Goal: Transaction & Acquisition: Purchase product/service

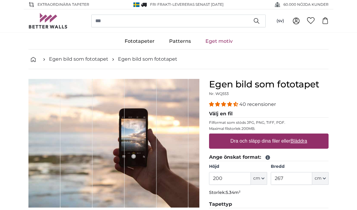
click at [269, 157] on icon at bounding box center [268, 157] width 5 height 5
click at [261, 154] on legend "Ange önskat format:" at bounding box center [269, 157] width 120 height 8
click at [239, 177] on input "200" at bounding box center [229, 178] width 41 height 13
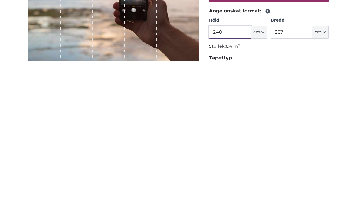
type input "240"
click at [288, 171] on input "267" at bounding box center [291, 177] width 41 height 13
type input "2"
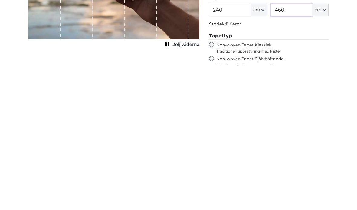
scroll to position [23, 0]
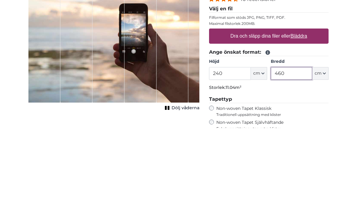
type input "460"
click at [302, 115] on u "Bläddra" at bounding box center [299, 117] width 17 height 5
click at [302, 111] on input "Dra och släpp dina filer eller Bläddra" at bounding box center [269, 112] width 120 height 2
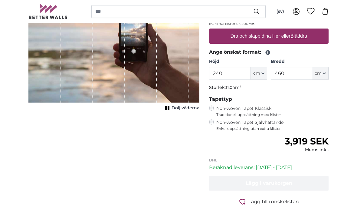
type input "**********"
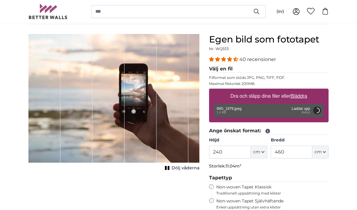
scroll to position [44, 0]
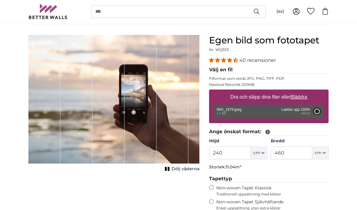
type input "200"
type input "234"
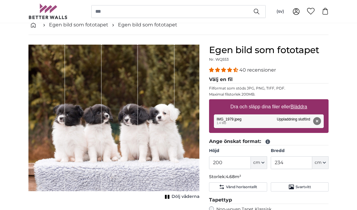
scroll to position [27, 0]
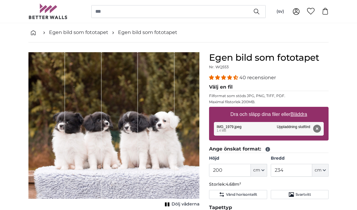
click at [306, 117] on u "Bläddra" at bounding box center [299, 113] width 17 height 5
click at [306, 108] on input "Dra och släpp dina filer eller Bläddra" at bounding box center [269, 108] width 120 height 2
type input "**********"
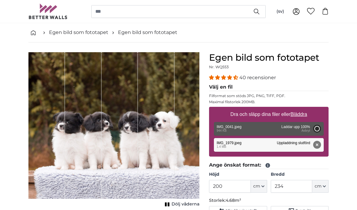
type input "190"
type input "330.6"
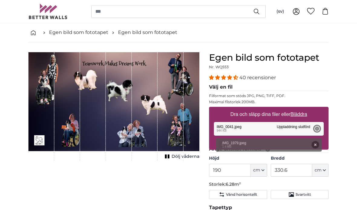
scroll to position [51, 0]
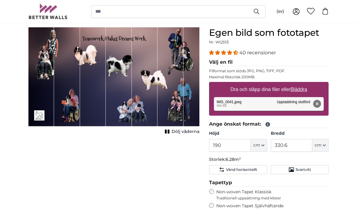
click at [301, 89] on u "Bläddra" at bounding box center [299, 89] width 17 height 5
click at [301, 84] on input "Dra och släpp dina filer eller Bläddra" at bounding box center [269, 83] width 120 height 2
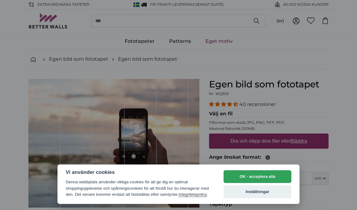
click at [235, 170] on button "OK - acceptera alla" at bounding box center [258, 176] width 68 height 13
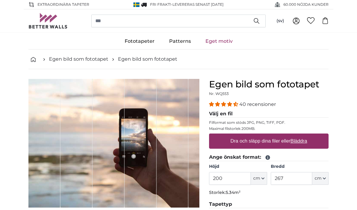
click at [302, 140] on u "Bläddra" at bounding box center [299, 140] width 17 height 5
click at [302, 135] on input "Dra och släpp dina filer eller Bläddra" at bounding box center [269, 134] width 120 height 2
type input "**********"
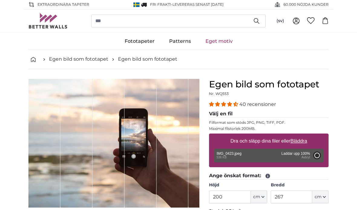
type input "190"
type input "330.6"
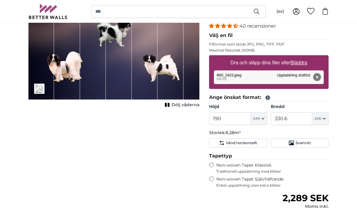
scroll to position [78, 0]
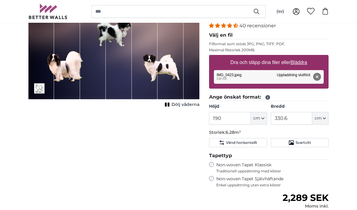
click at [279, 205] on div "Ordinarie pris 2,289 SEK Moms inkl." at bounding box center [269, 200] width 120 height 17
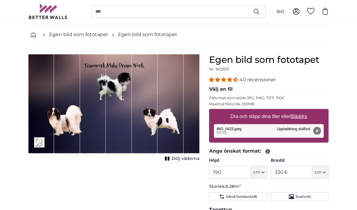
scroll to position [25, 0]
